Goal: Find contact information: Find contact information

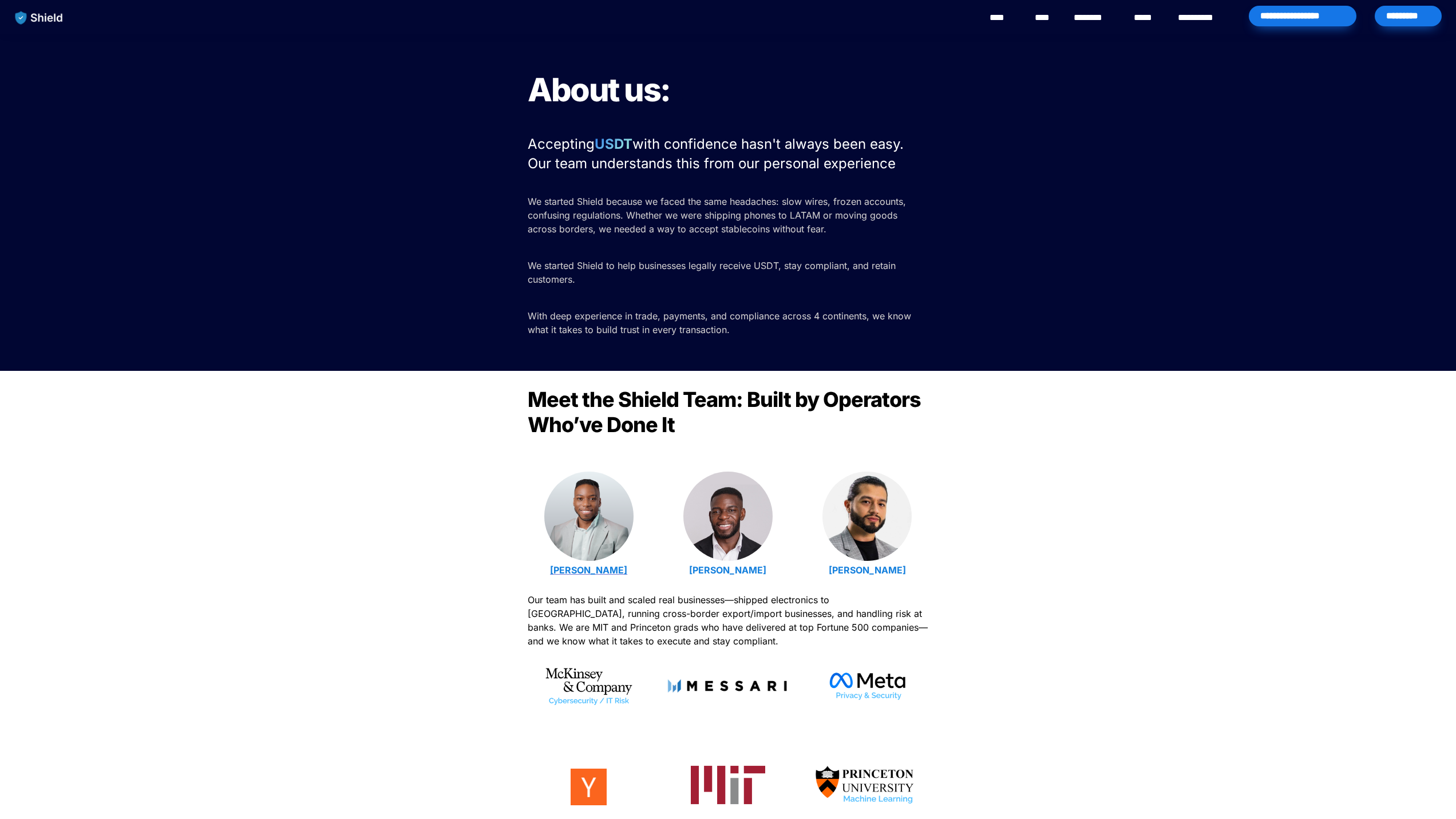
click at [607, 567] on strong "[PERSON_NAME]" at bounding box center [589, 570] width 77 height 11
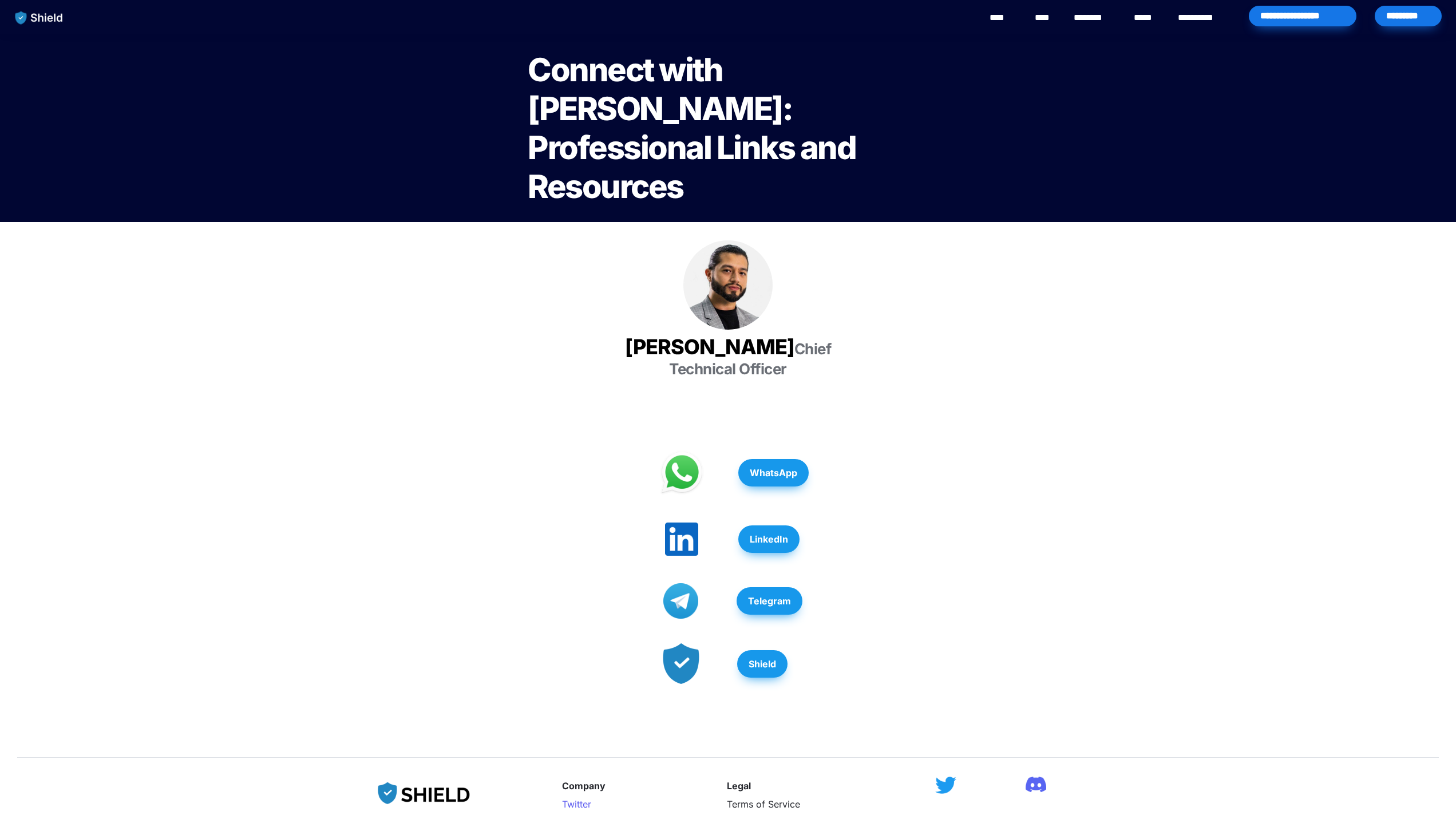
click at [752, 534] on strong "LinkedIn" at bounding box center [769, 540] width 39 height 11
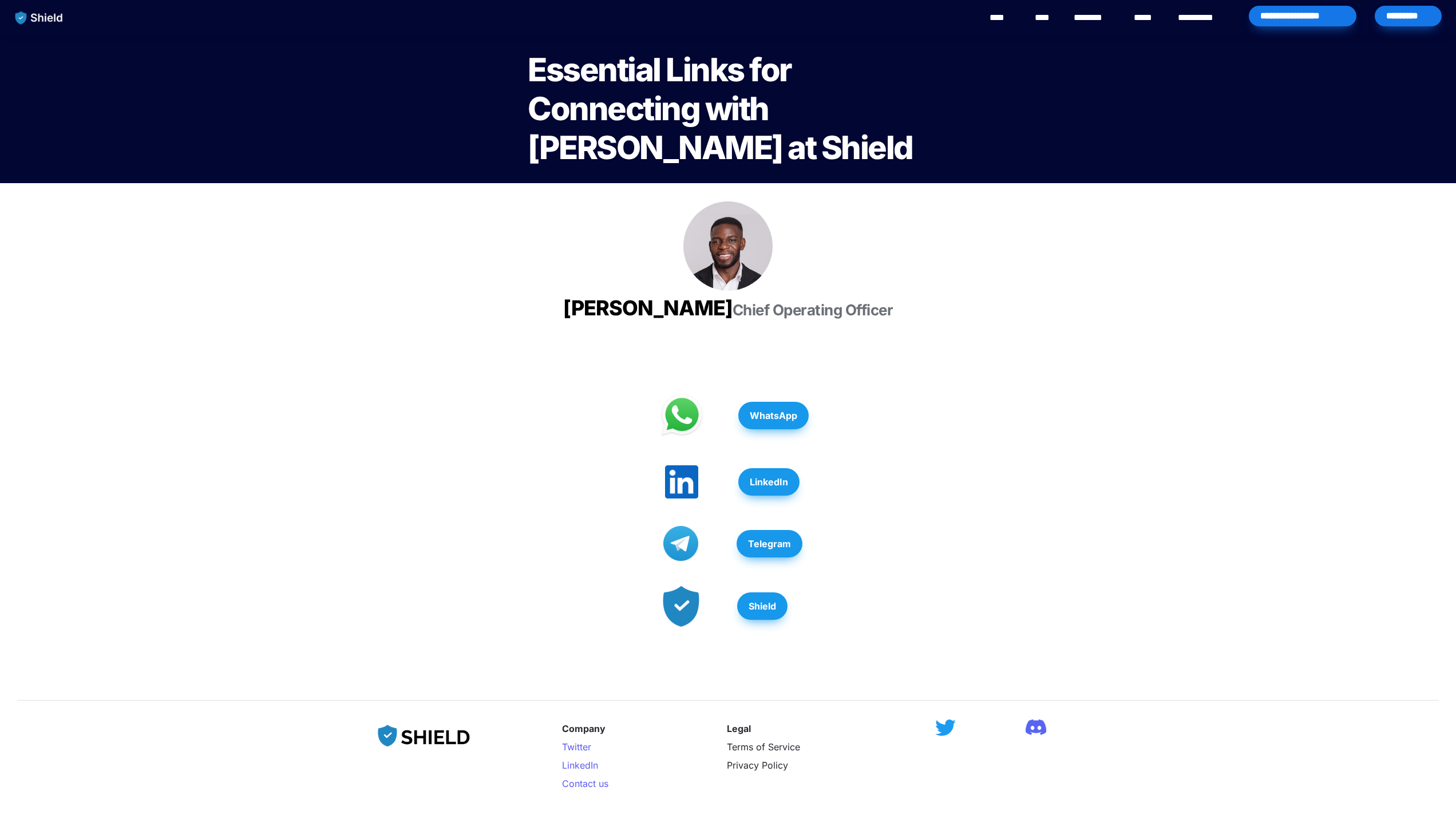
click at [757, 549] on strong "Telegram" at bounding box center [769, 544] width 43 height 11
click at [439, 367] on div "WhatsApp LinkedIn Telegram Shield" at bounding box center [728, 509] width 1456 height 330
click at [760, 488] on strong "LinkedIn" at bounding box center [769, 482] width 39 height 11
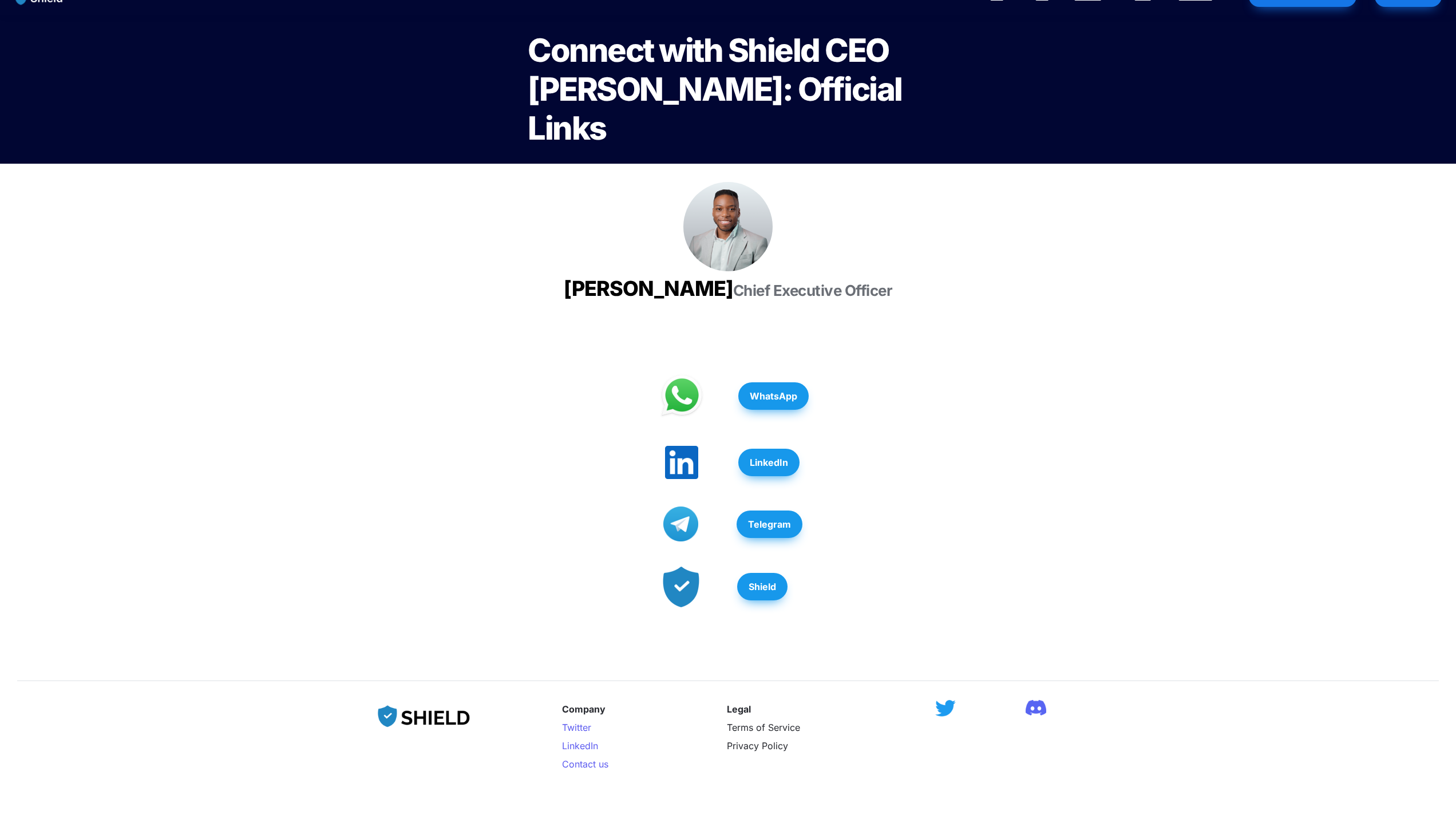
scroll to position [20, 0]
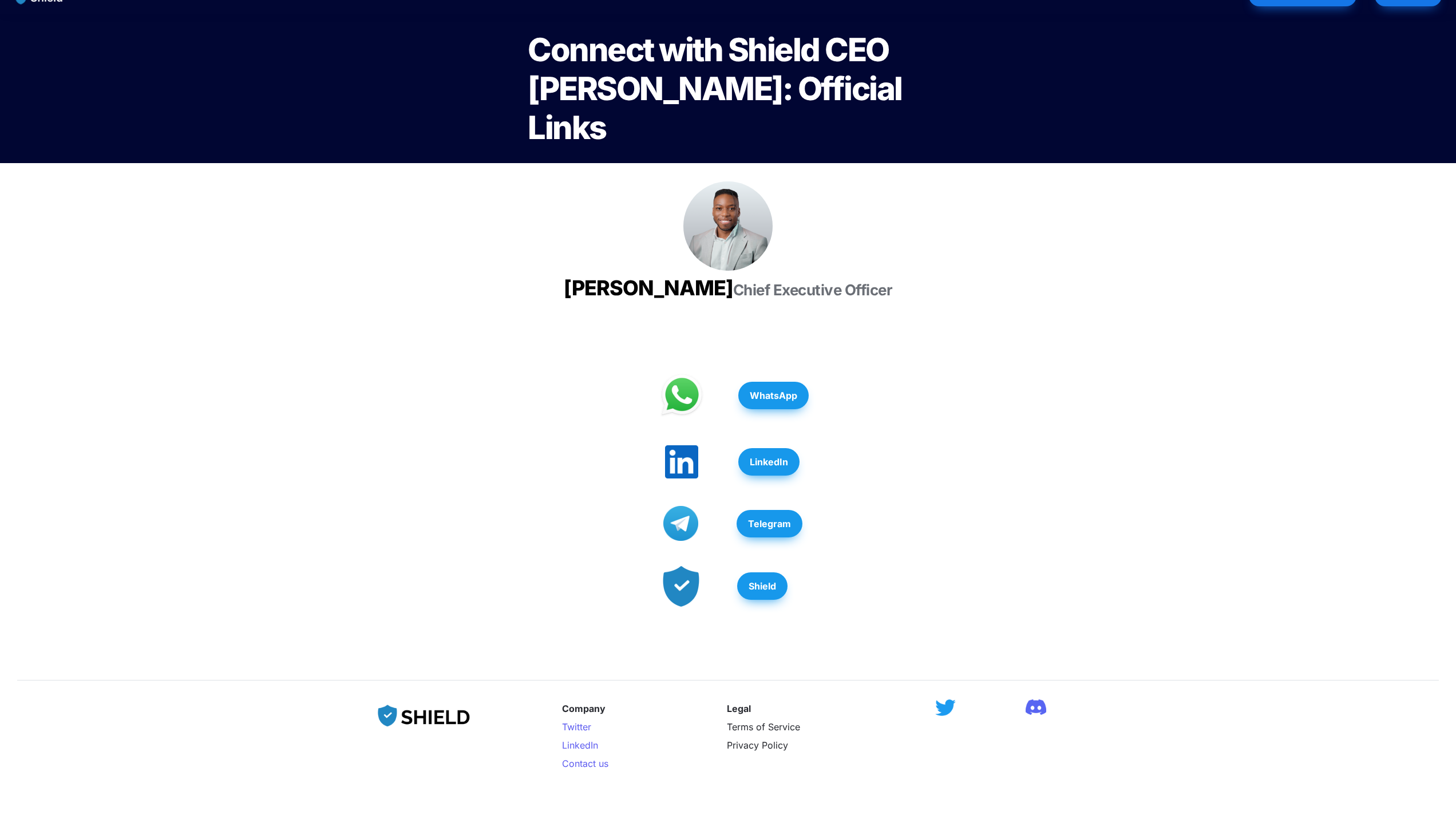
click at [761, 468] on strong "LinkedIn" at bounding box center [769, 462] width 39 height 11
